Goal: Information Seeking & Learning: Learn about a topic

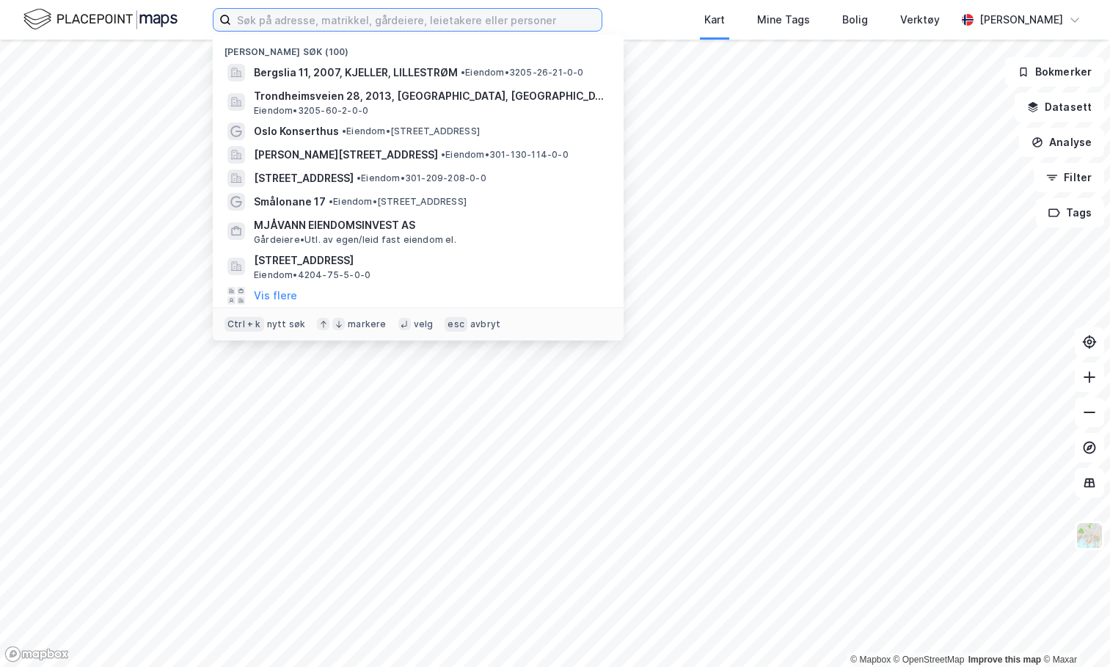
click at [320, 24] on input at bounding box center [416, 20] width 370 height 22
paste input "991 393 048"
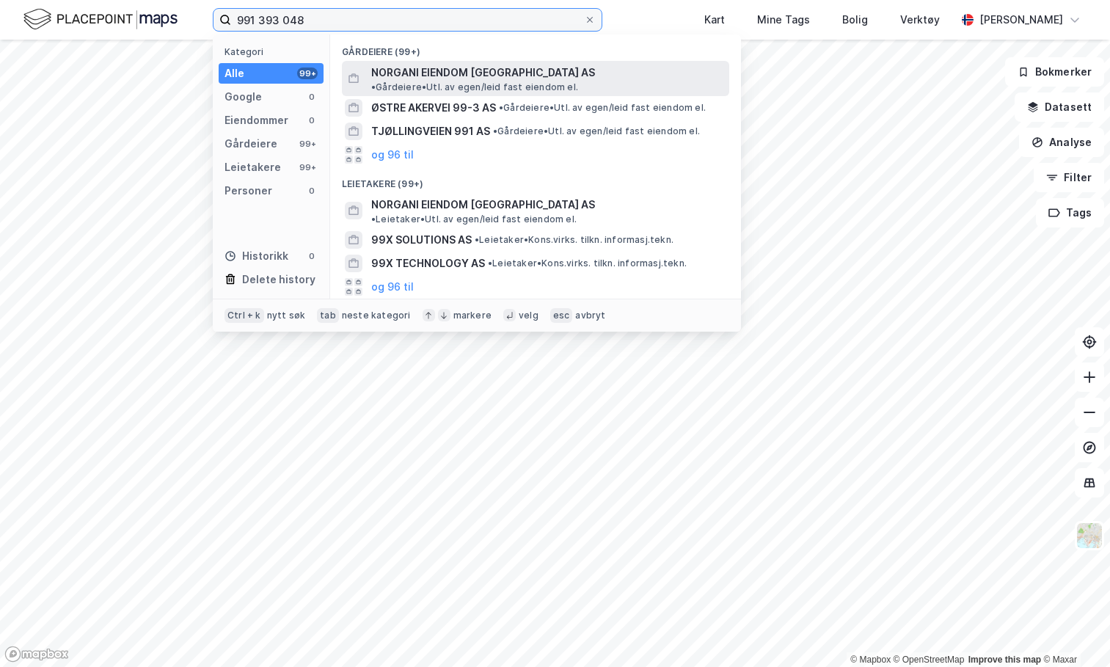
type input "991 393 048"
click at [387, 73] on span "NORGANI EIENDOM [GEOGRAPHIC_DATA] AS" at bounding box center [483, 73] width 224 height 18
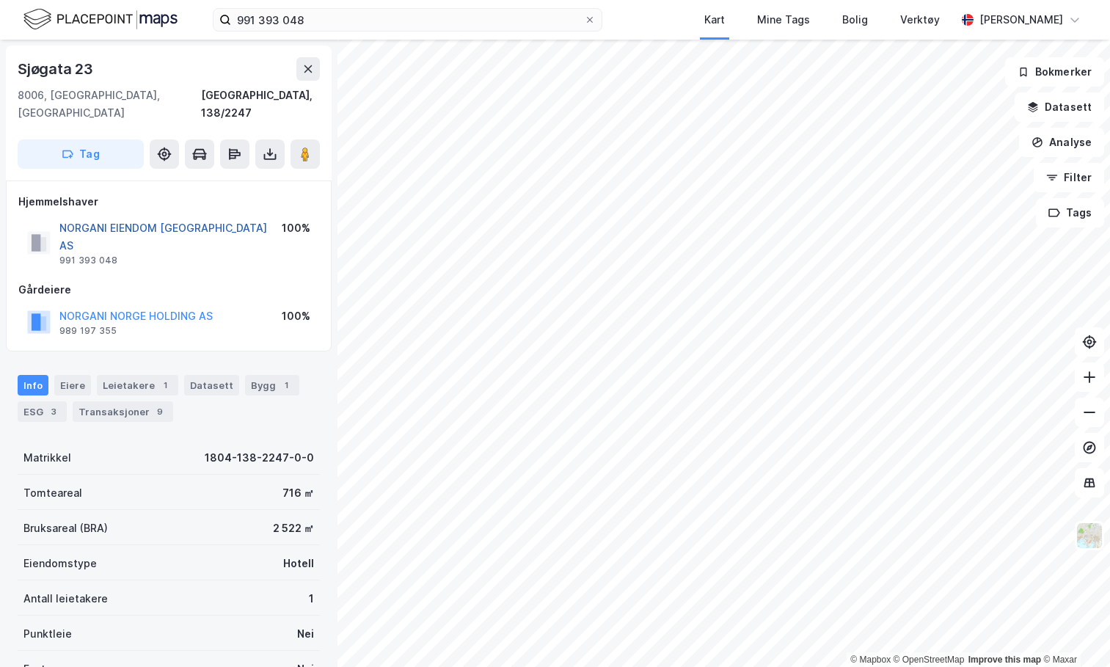
click at [0, 0] on button "NORGANI EIENDOM [GEOGRAPHIC_DATA] AS" at bounding box center [0, 0] width 0 height 0
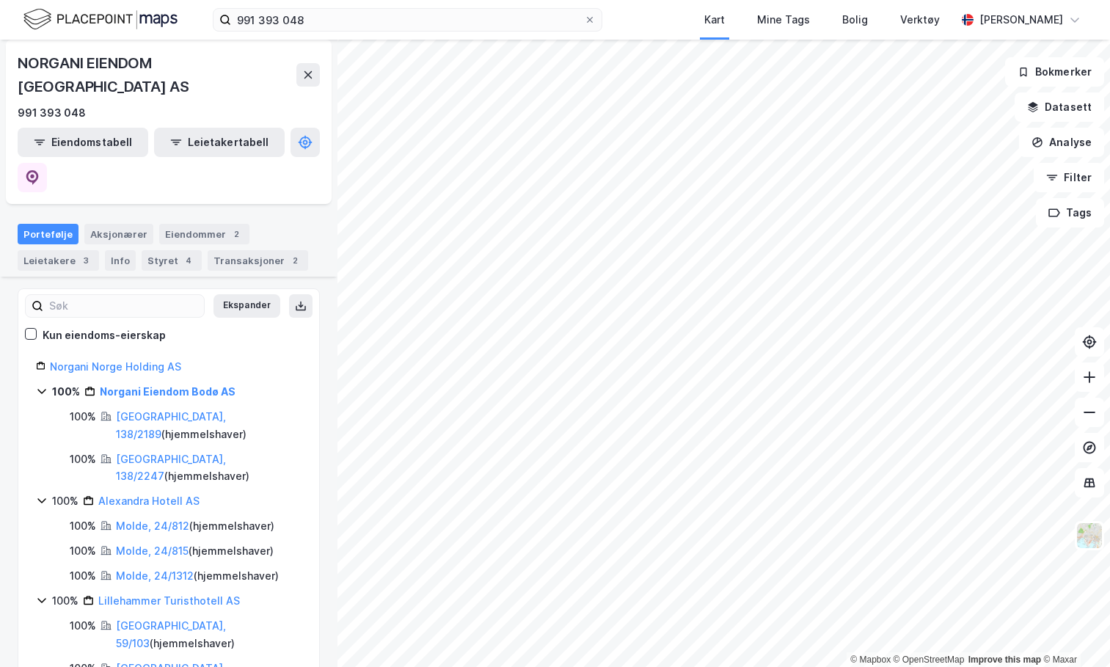
scroll to position [73, 0]
